Goal: Task Accomplishment & Management: Use online tool/utility

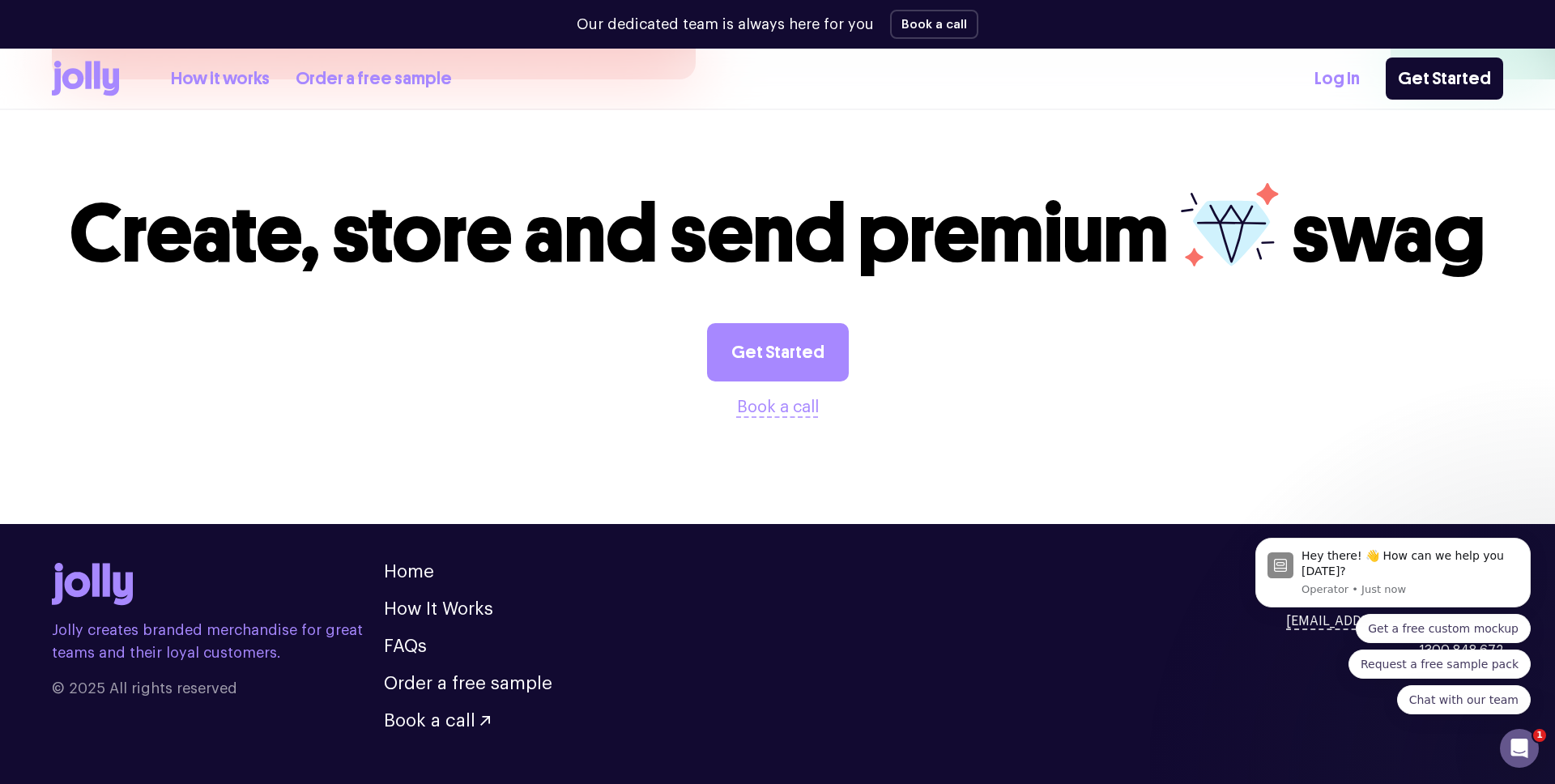
scroll to position [4480, 0]
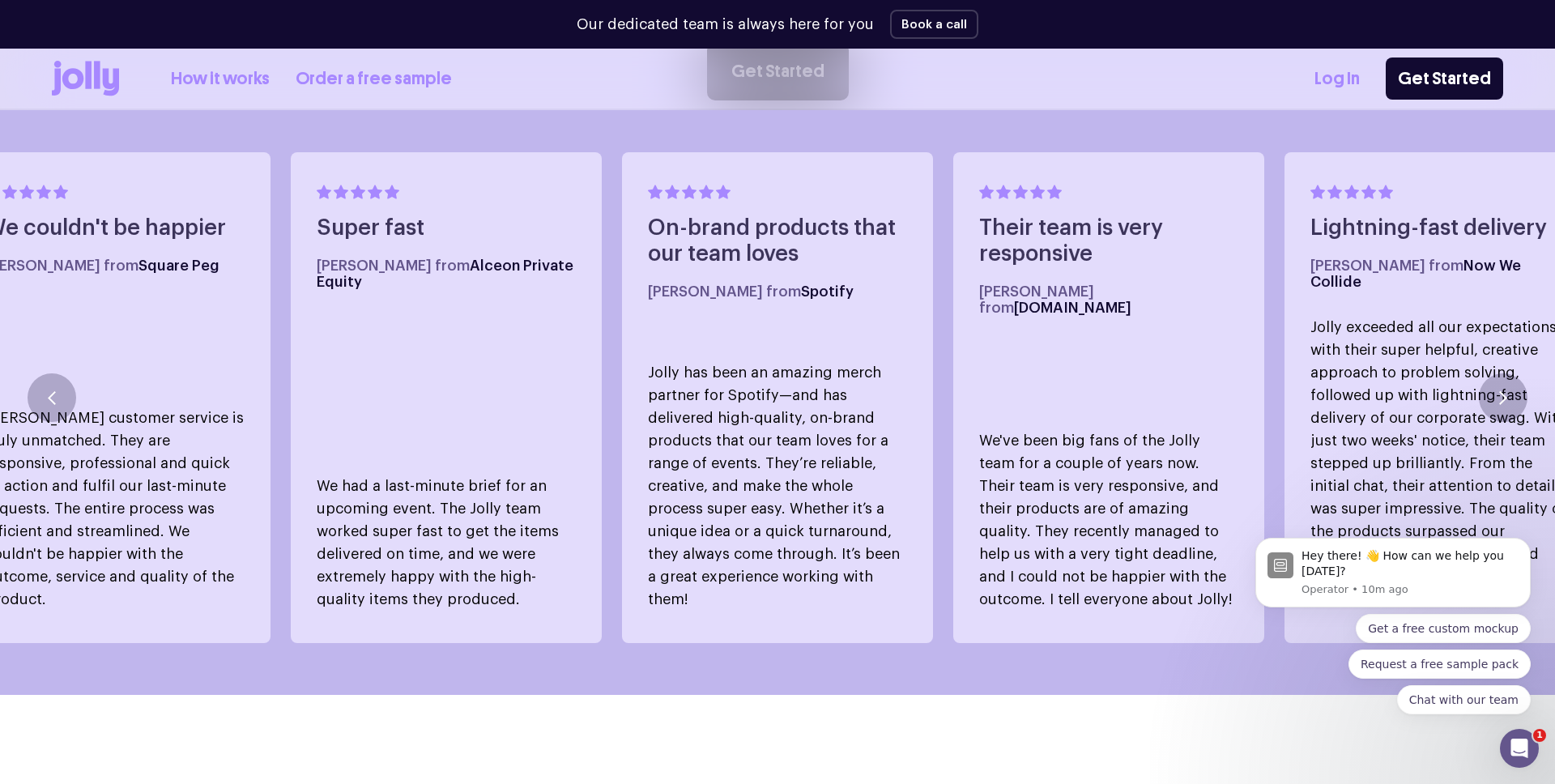
scroll to position [0, 0]
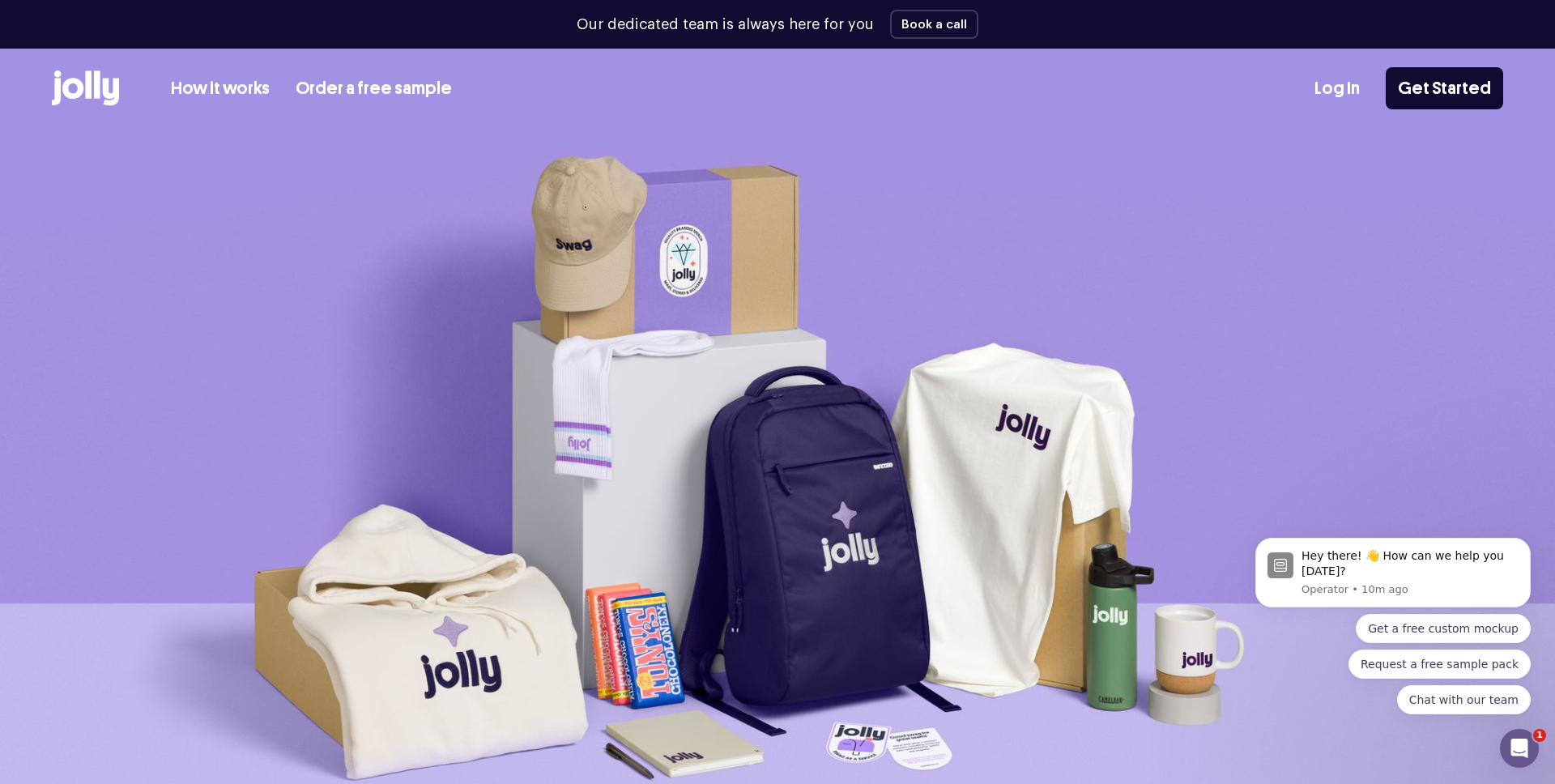
click at [211, 86] on link "How it works" at bounding box center [220, 88] width 98 height 27
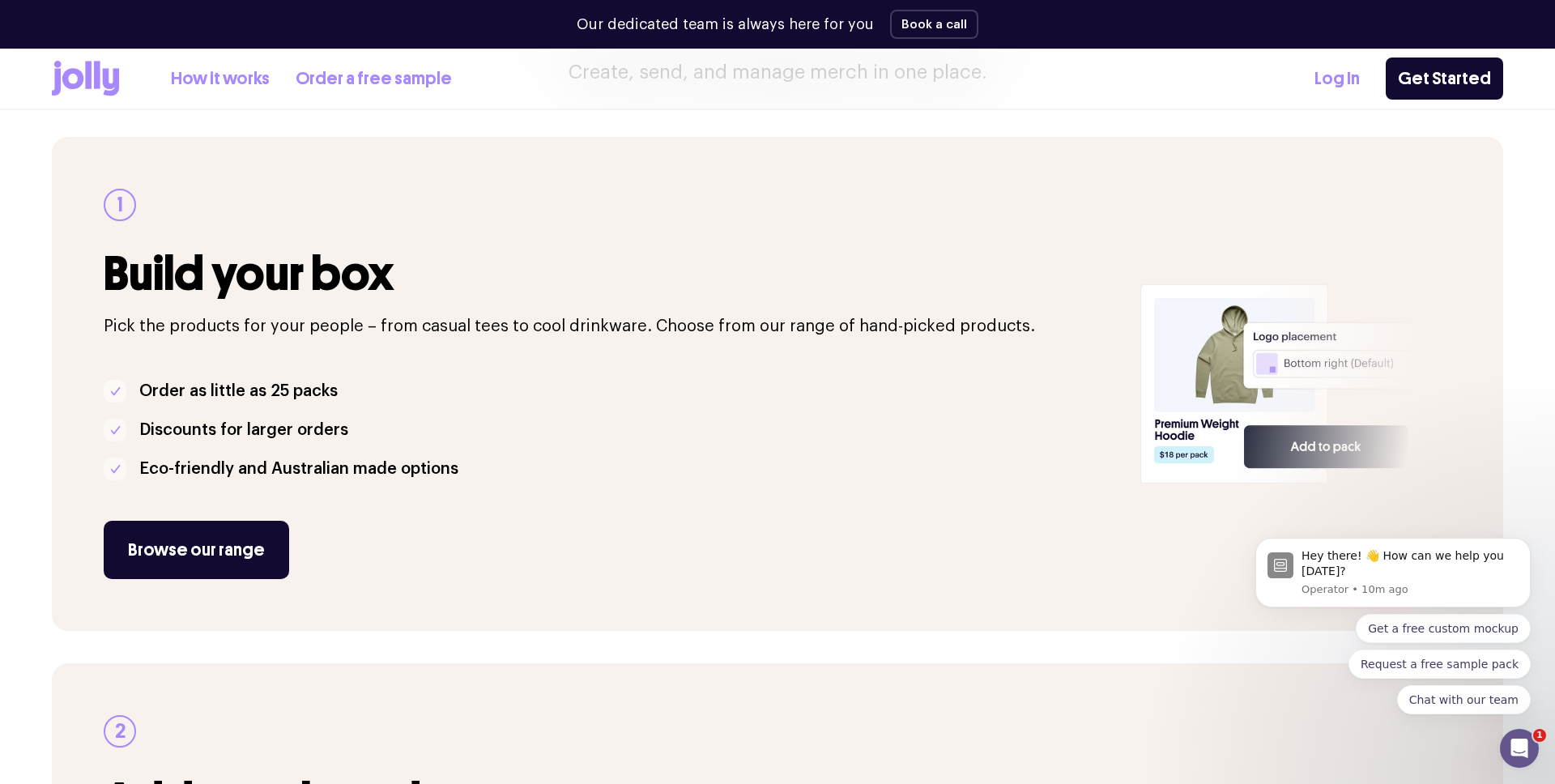
scroll to position [204, 0]
click at [191, 554] on link "Browse our range" at bounding box center [196, 549] width 185 height 58
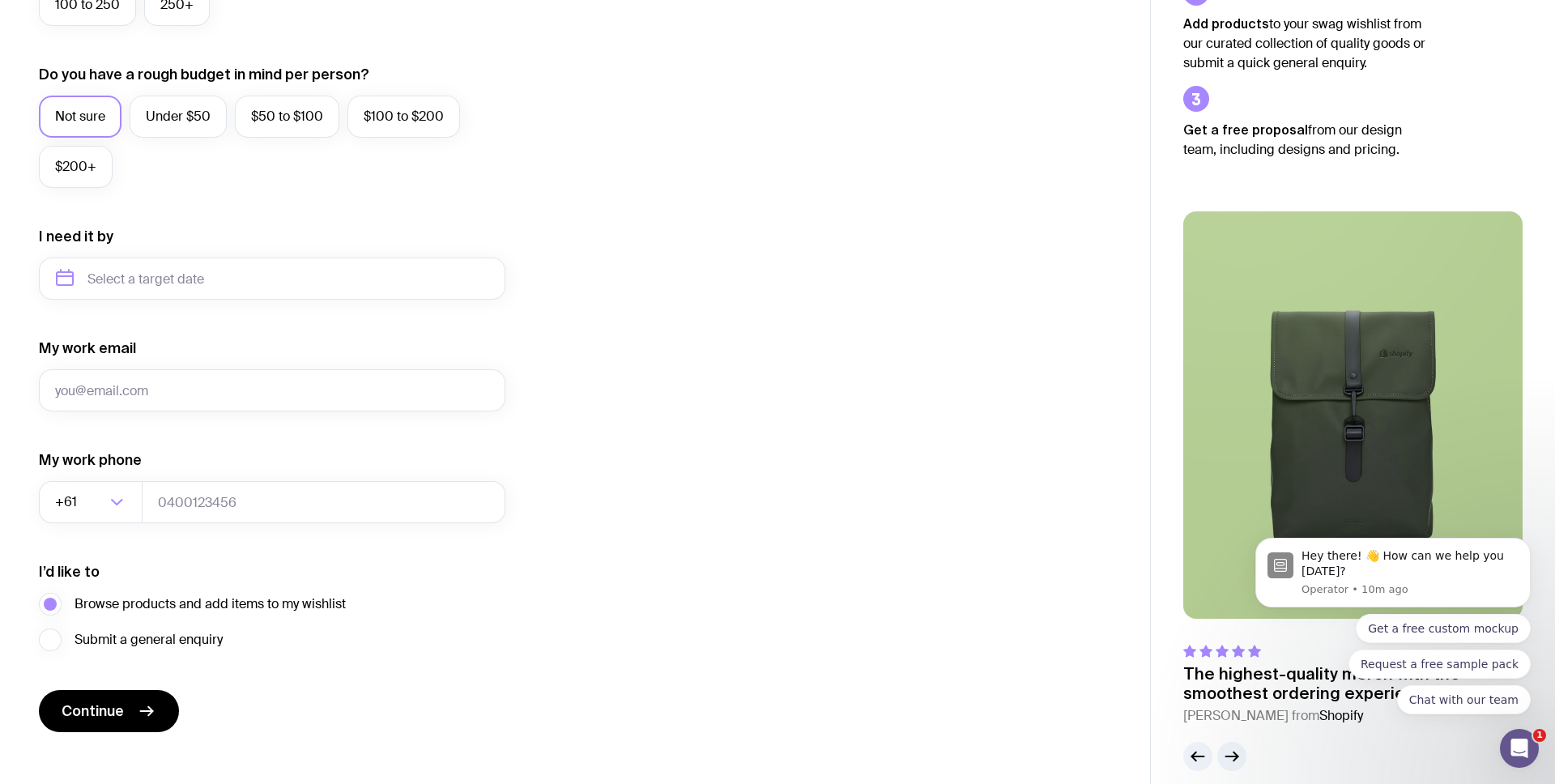
scroll to position [593, 0]
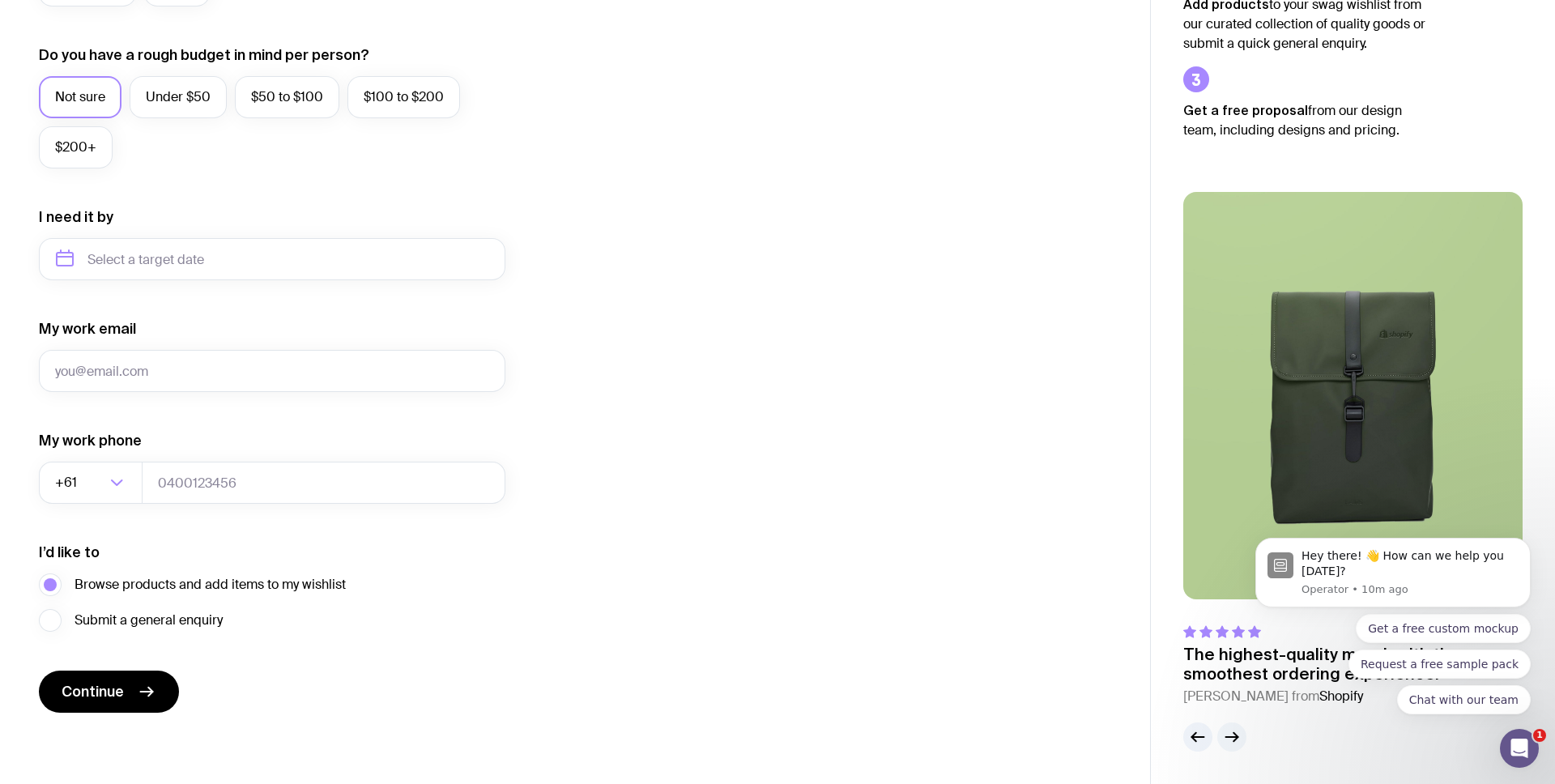
click at [1237, 738] on icon "button" at bounding box center [1231, 736] width 19 height 19
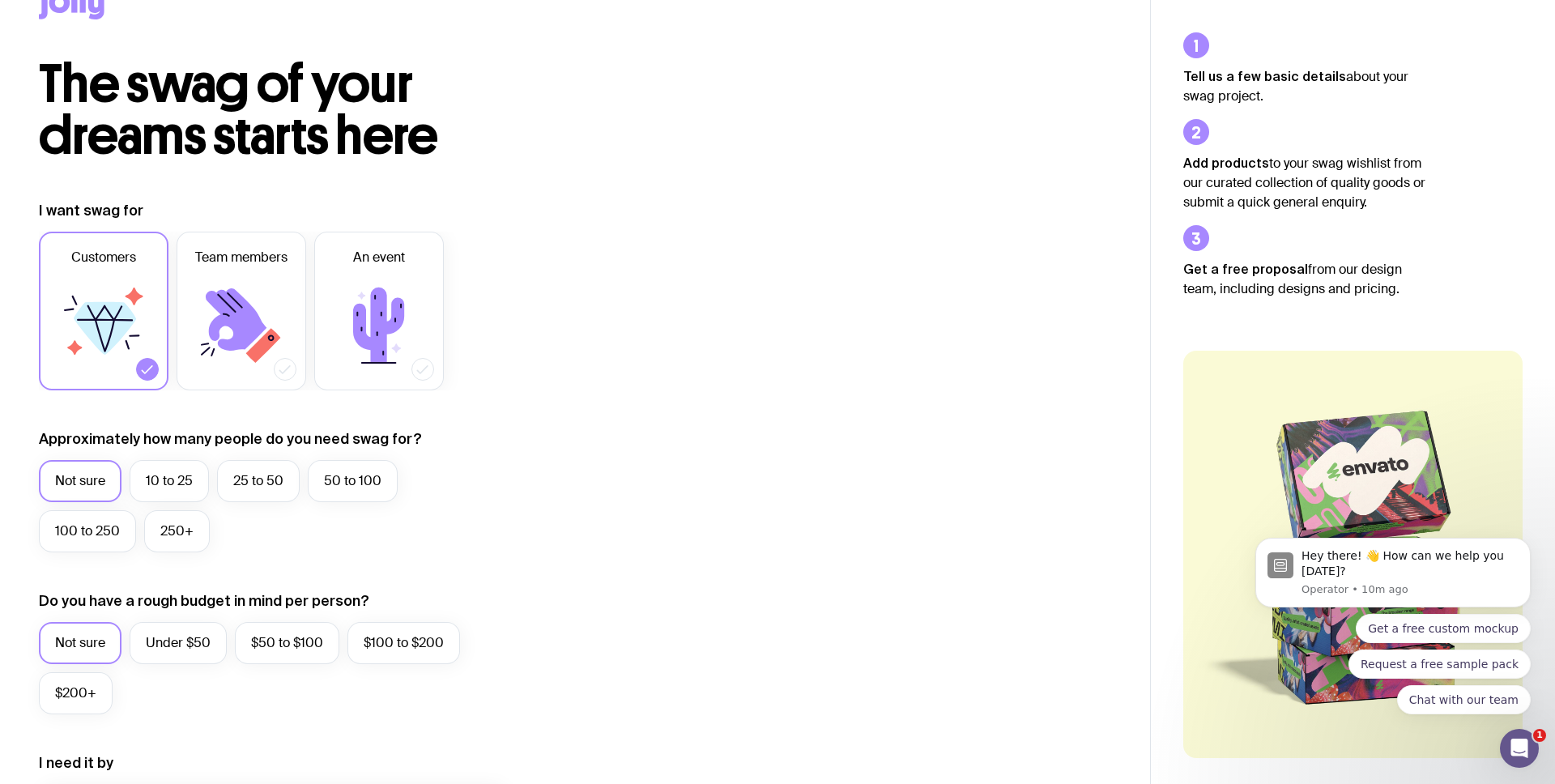
scroll to position [0, 0]
